Goal: Find specific page/section: Find specific page/section

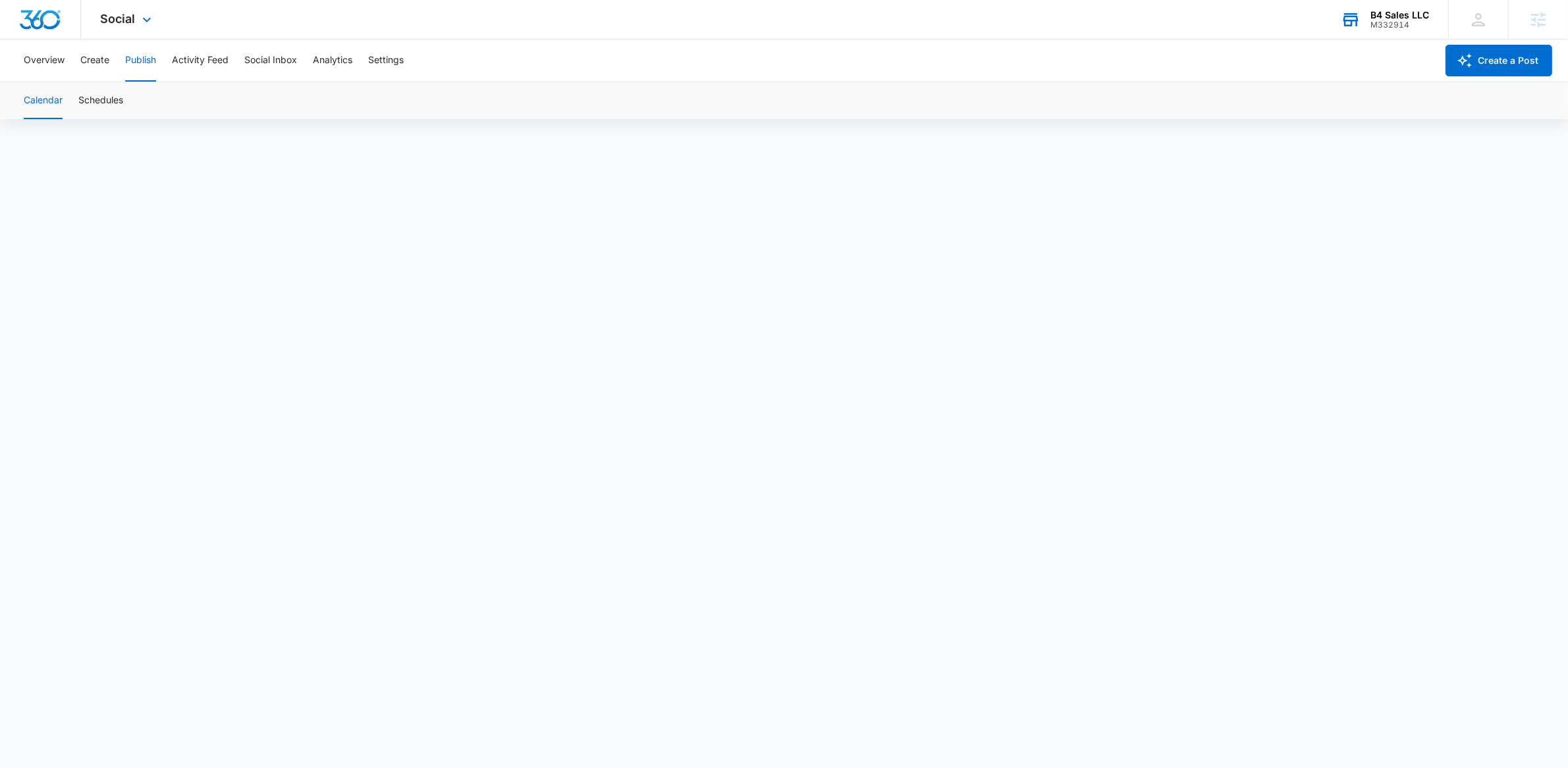
click at [1383, 12] on div "B4 Sales LLC" at bounding box center [1399, 14] width 58 height 10
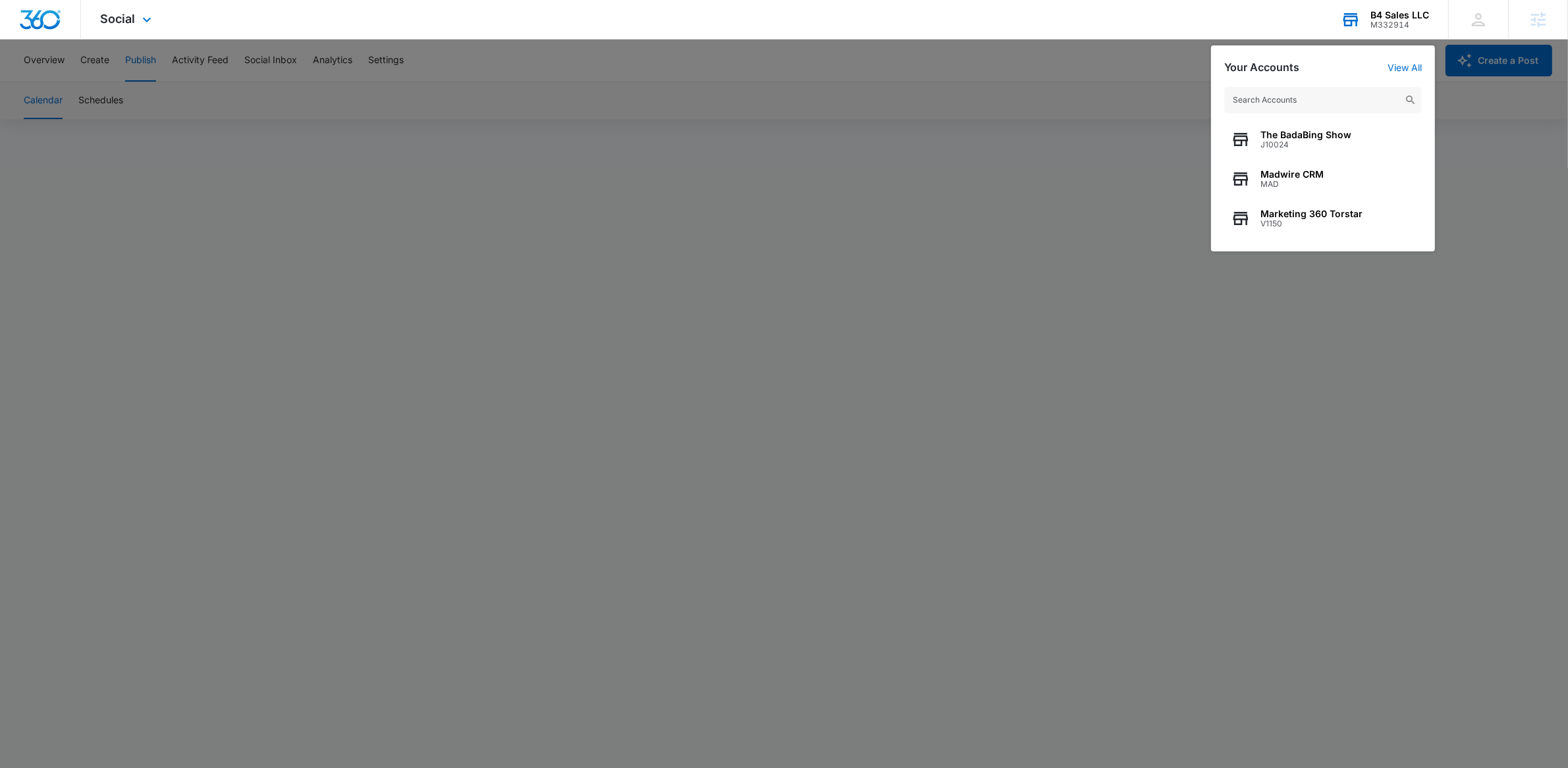
click at [1306, 101] on input "text" at bounding box center [1323, 100] width 197 height 26
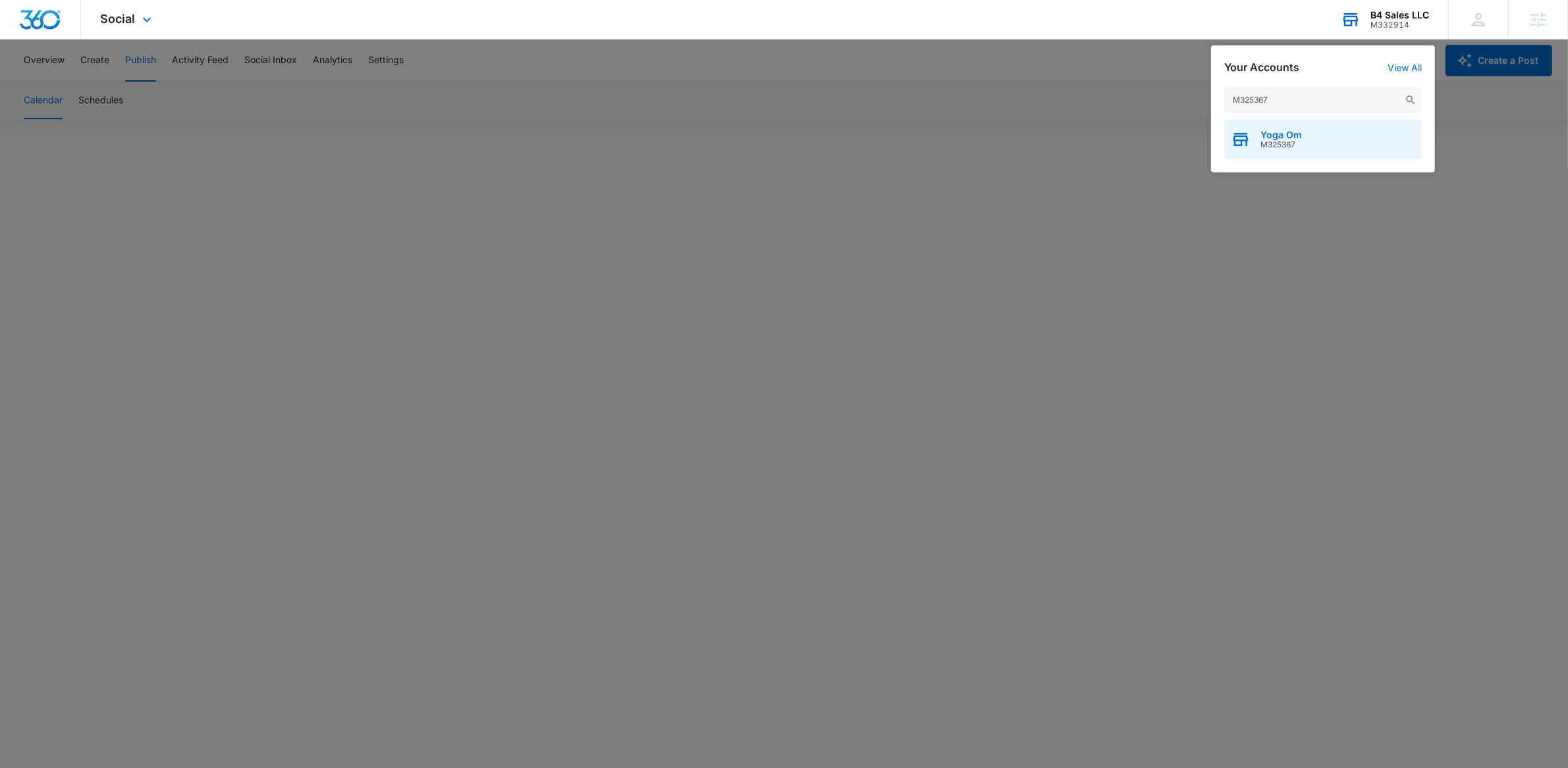
type input "M325367"
click at [1297, 133] on span "Yoga Om" at bounding box center [1282, 134] width 42 height 10
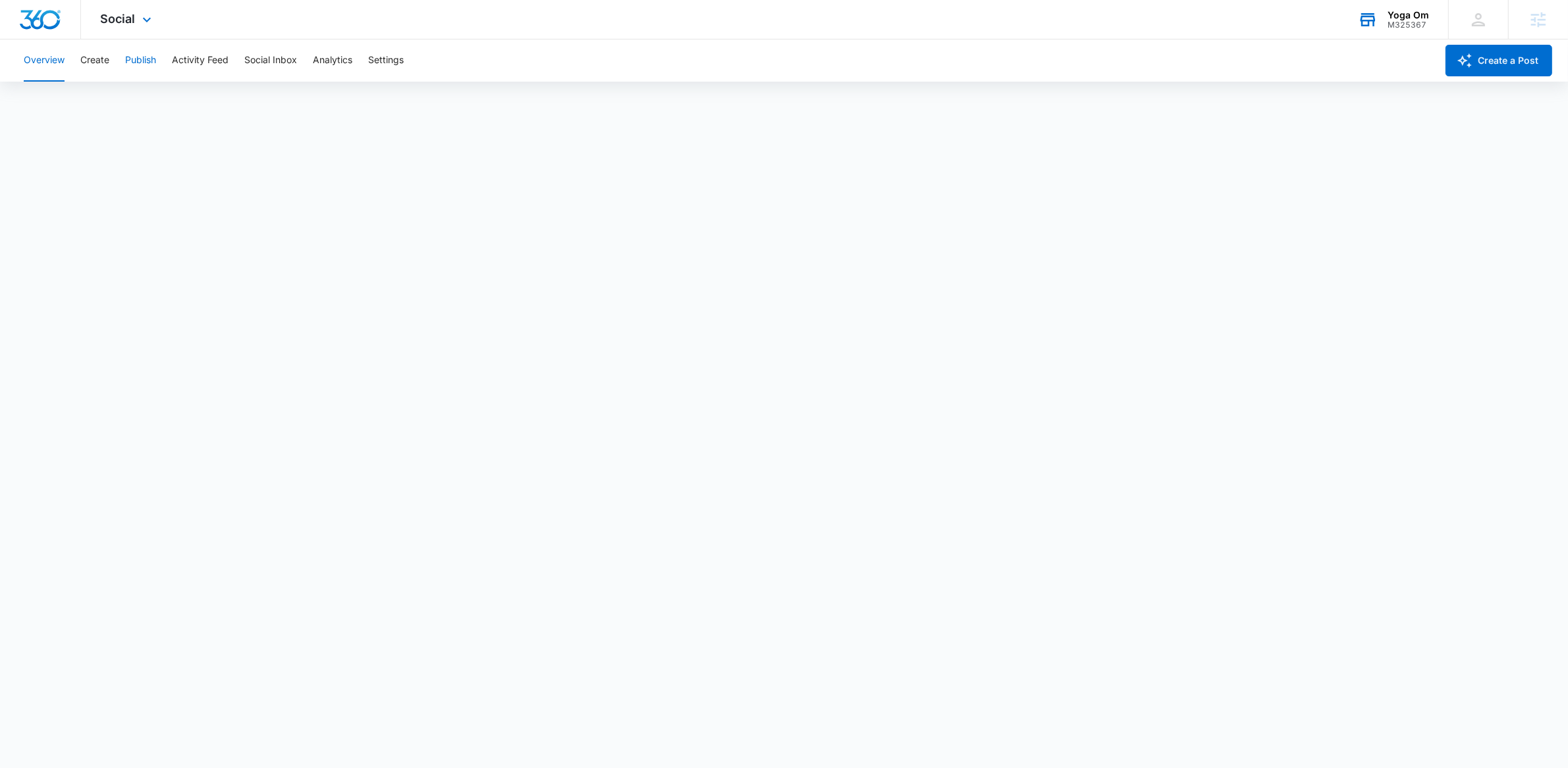
click at [144, 62] on button "Publish" at bounding box center [141, 60] width 31 height 42
